Goal: Check status: Check status

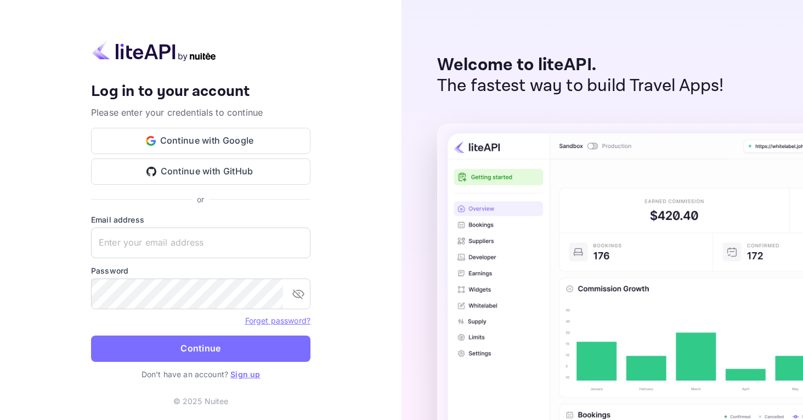
type input "[EMAIL_ADDRESS][DOMAIN_NAME]"
click at [205, 352] on button "Continue" at bounding box center [200, 349] width 219 height 26
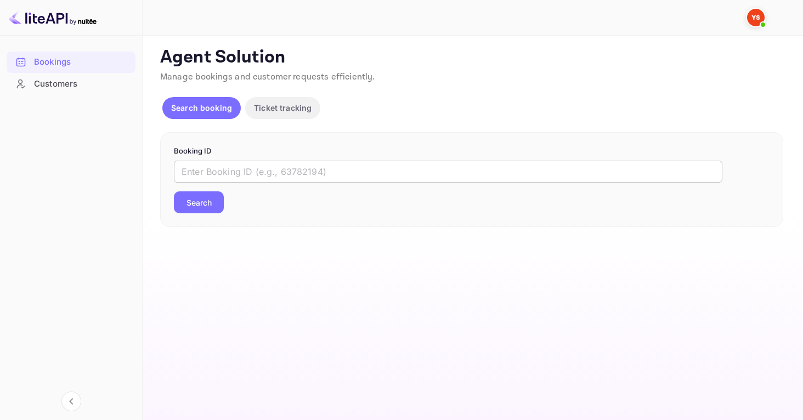
click at [219, 162] on input "text" at bounding box center [448, 172] width 549 height 22
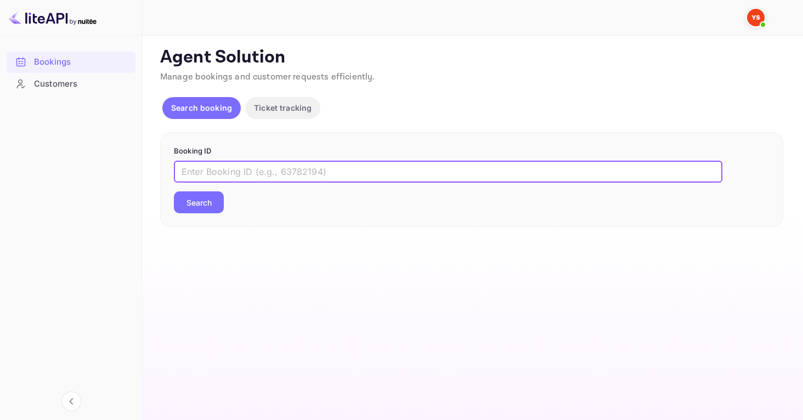
paste input "8026033"
type input "8026033"
click at [205, 206] on button "Search" at bounding box center [199, 202] width 50 height 22
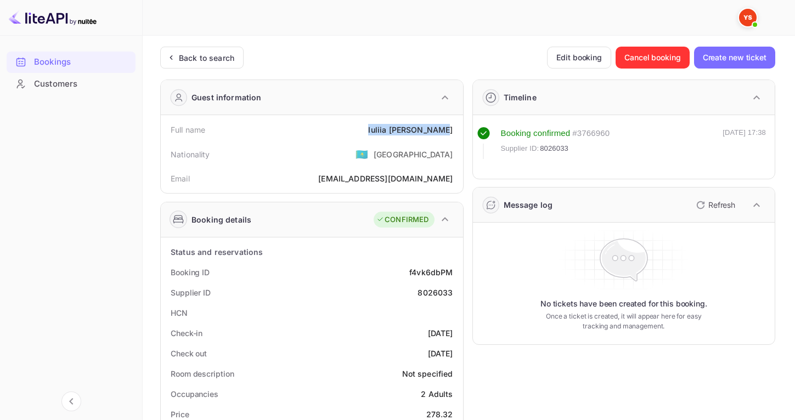
drag, startPoint x: 371, startPoint y: 128, endPoint x: 456, endPoint y: 133, distance: 85.2
click at [456, 133] on div "Full name [PERSON_NAME]" at bounding box center [311, 130] width 293 height 20
copy div "[PERSON_NAME]"
drag, startPoint x: 575, startPoint y: 151, endPoint x: 539, endPoint y: 149, distance: 36.9
click at [539, 149] on div "Supplier ID: 8026033" at bounding box center [555, 148] width 109 height 11
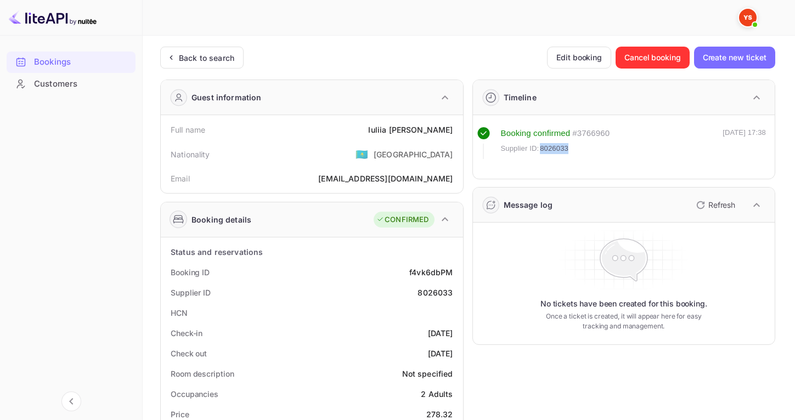
copy div "8026033"
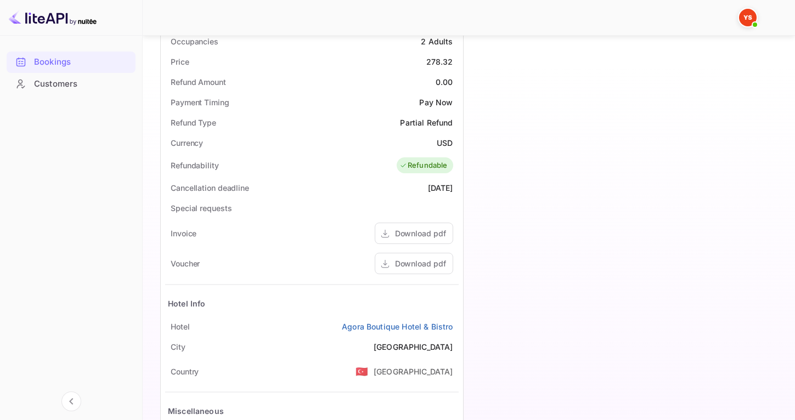
scroll to position [350, 0]
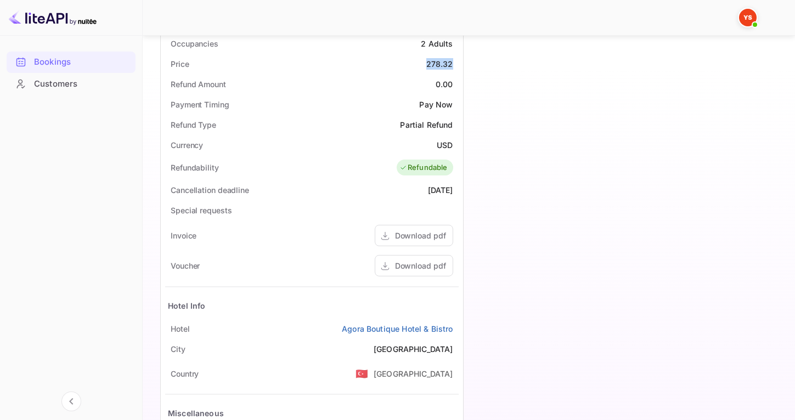
drag, startPoint x: 459, startPoint y: 61, endPoint x: 423, endPoint y: 62, distance: 35.1
click at [423, 62] on div "Status and reservations Booking ID f4vk6dbPM Supplier ID 8026033 HCN Check-in […" at bounding box center [312, 189] width 302 height 604
copy div "278.32"
